Goal: Task Accomplishment & Management: Use online tool/utility

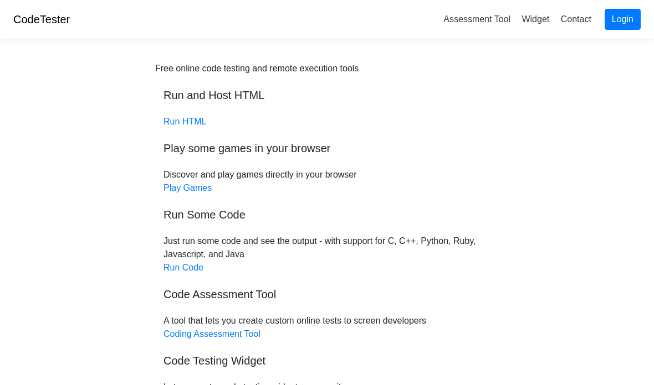
click at [618, 29] on link "Login" at bounding box center [622, 19] width 36 height 21
click at [173, 191] on link "Play Games" at bounding box center [187, 187] width 48 height 9
click at [181, 271] on link "Run Code" at bounding box center [183, 267] width 40 height 9
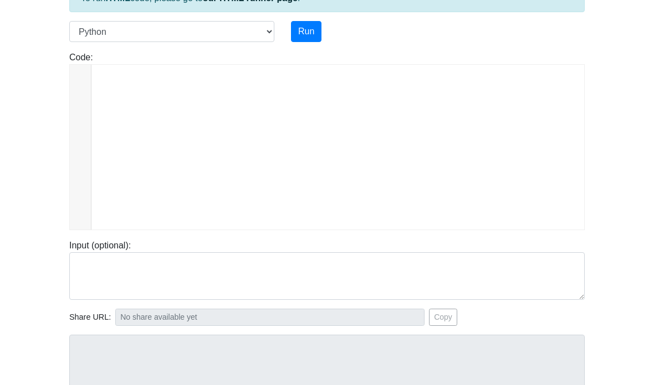
scroll to position [2059, 0]
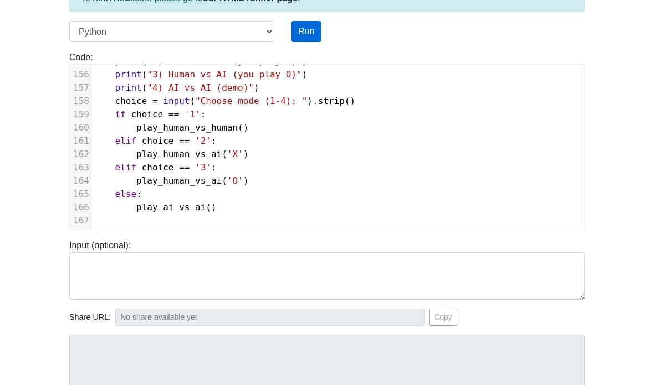
click at [310, 25] on button "Run" at bounding box center [306, 31] width 30 height 21
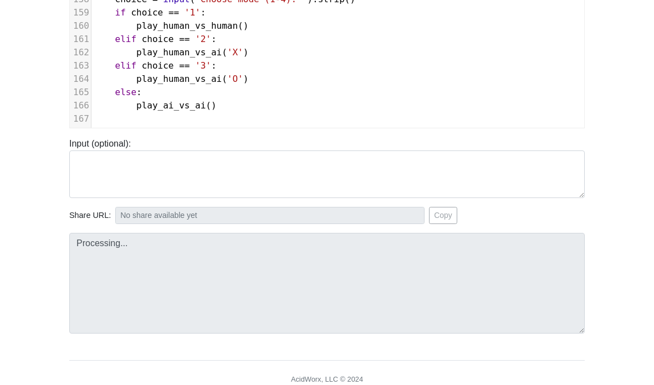
scroll to position [188, 0]
type input "https://codetester.io/runner?s=oqXxDDBQXJ"
type textarea "Submission status: Runtime Error (NZEC) Stdout: Tic Tac Toe - Menu 1) Human vs …"
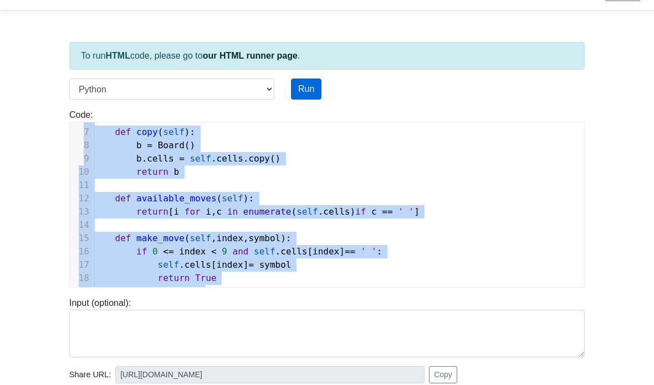
scroll to position [106, 0]
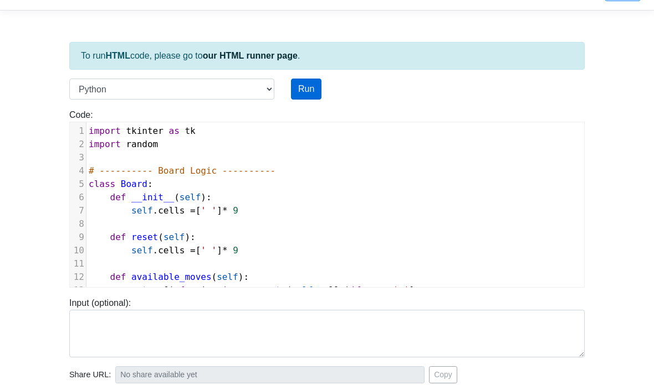
click at [312, 79] on button "Run" at bounding box center [306, 89] width 30 height 21
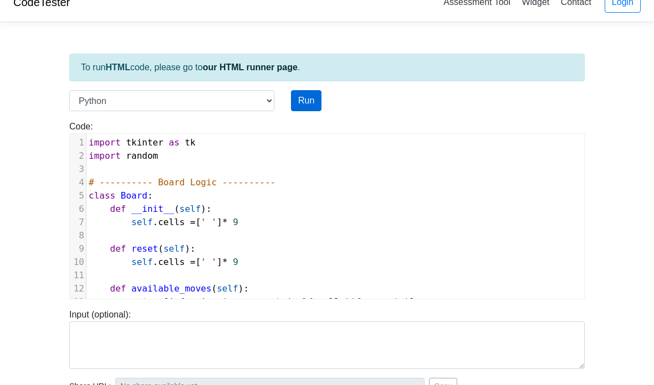
type input "https://codetester.io/runner?s=v2lPnnLJzn"
type textarea "Submission status: Runtime Error (NZEC) Stderr: Traceback (most recent call las…"
click at [320, 99] on button "Run" at bounding box center [306, 100] width 30 height 21
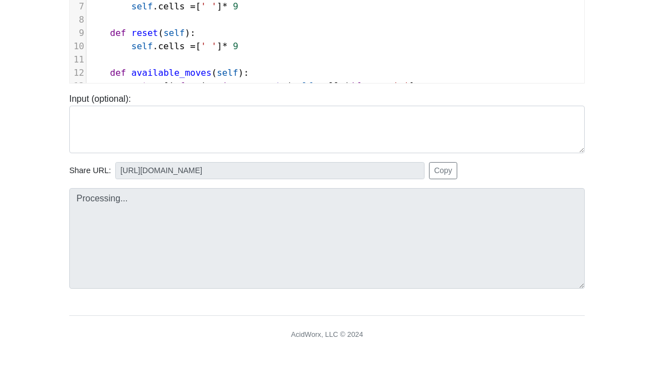
scroll to position [188, 0]
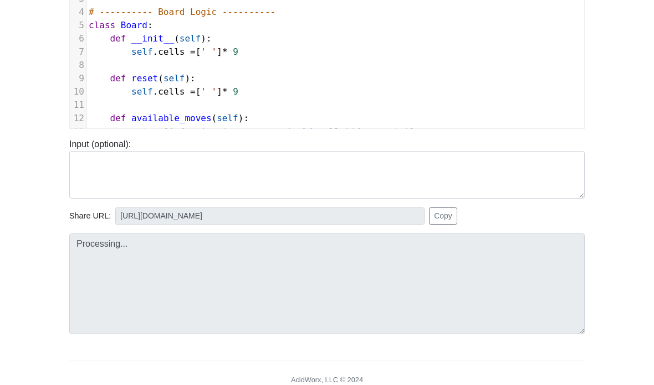
type input "https://codetester.io/runner?s=dYWNGGZYl5"
type textarea "Submission status: Runtime Error (NZEC) Stderr: Traceback (most recent call las…"
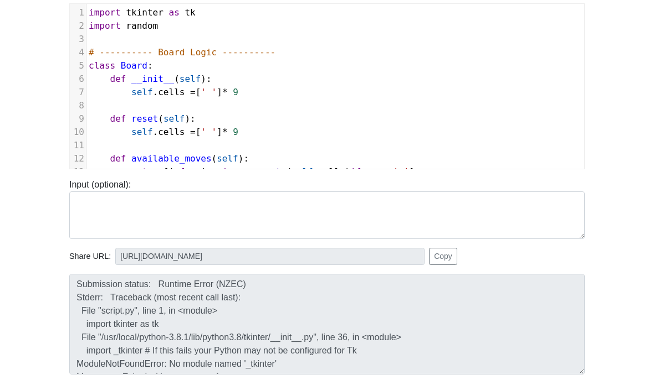
scroll to position [0, 0]
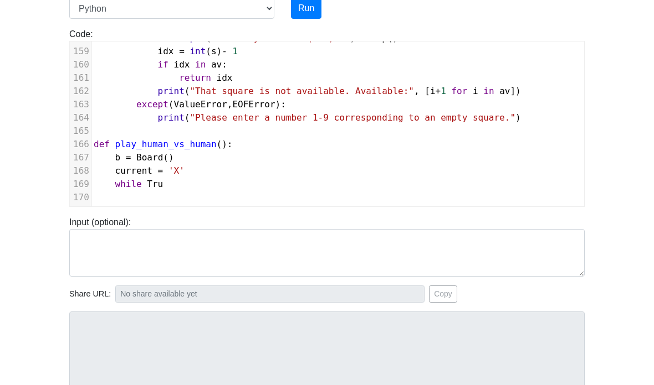
scroll to position [88, 0]
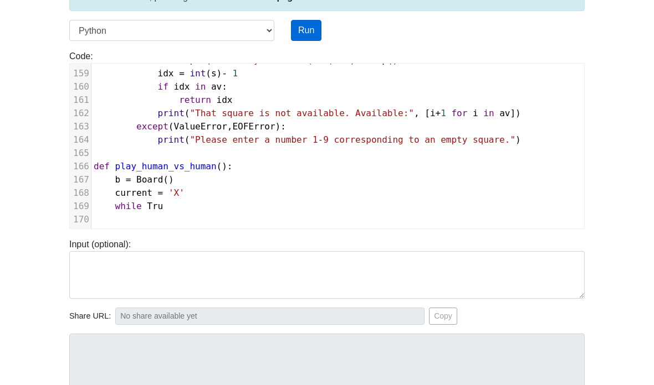
click at [305, 36] on button "Run" at bounding box center [306, 30] width 30 height 21
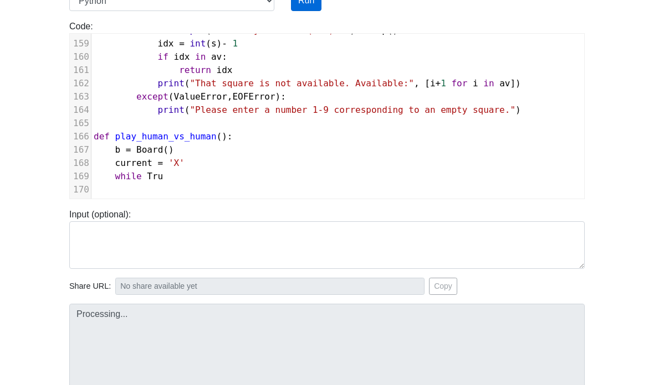
type input "[URL][DOMAIN_NAME]"
type textarea "Submission status: Runtime Error (NZEC) Stderr: File "script.py", line 169 whil…"
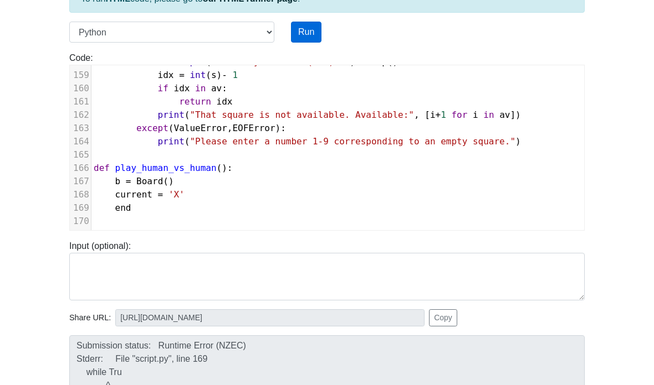
scroll to position [0, 0]
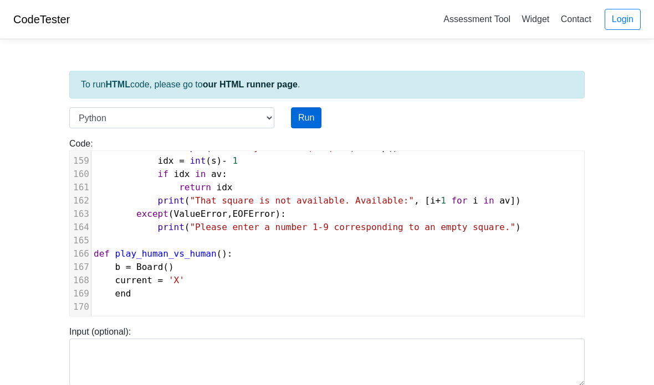
click at [304, 125] on button "Run" at bounding box center [306, 117] width 30 height 21
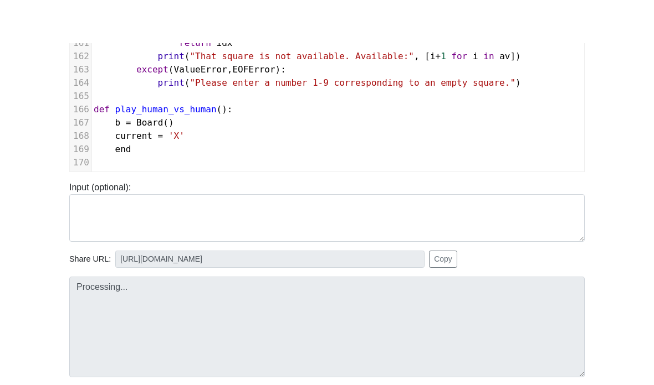
scroll to position [188, 0]
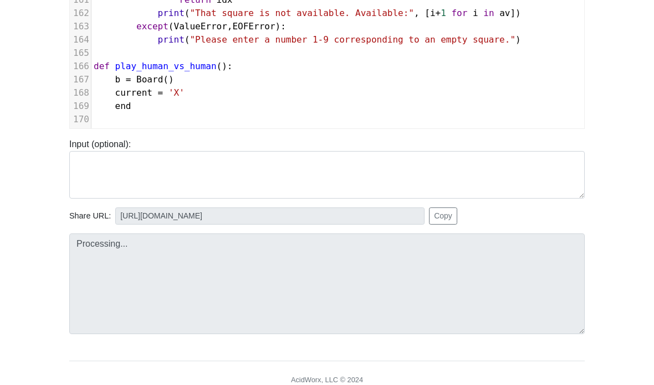
type input "[URL][DOMAIN_NAME]"
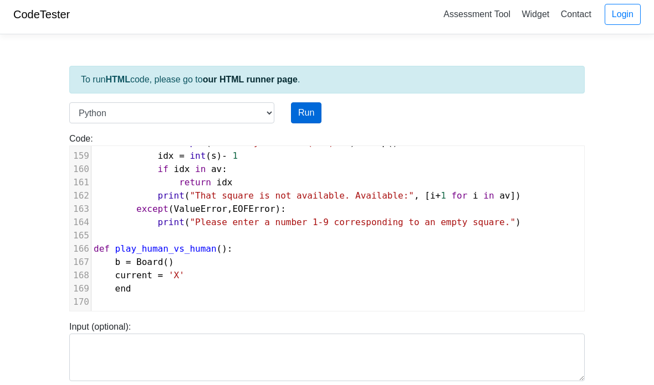
scroll to position [0, 0]
